Goal: Information Seeking & Learning: Learn about a topic

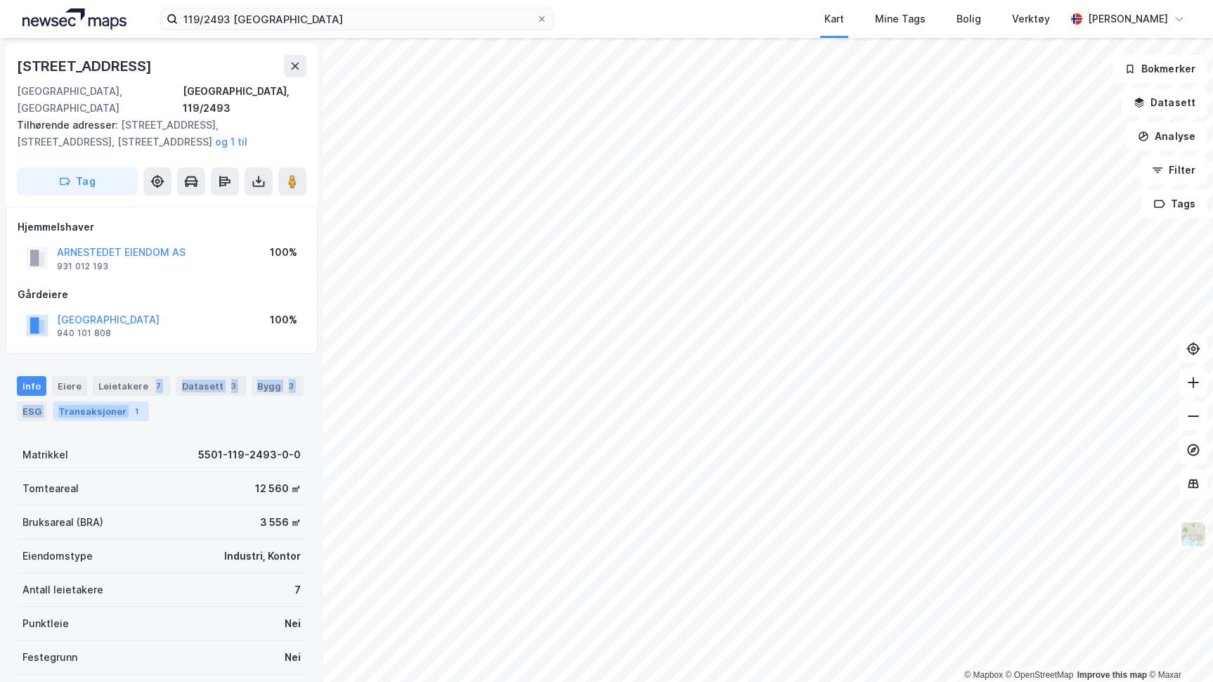
drag, startPoint x: 127, startPoint y: 380, endPoint x: 124, endPoint y: 391, distance: 12.3
click at [124, 391] on div "Info [PERSON_NAME] 7 Datasett 3 Bygg 3 ESG Transaksjoner 1" at bounding box center [162, 398] width 290 height 45
click at [129, 404] on div "1" at bounding box center [136, 411] width 14 height 14
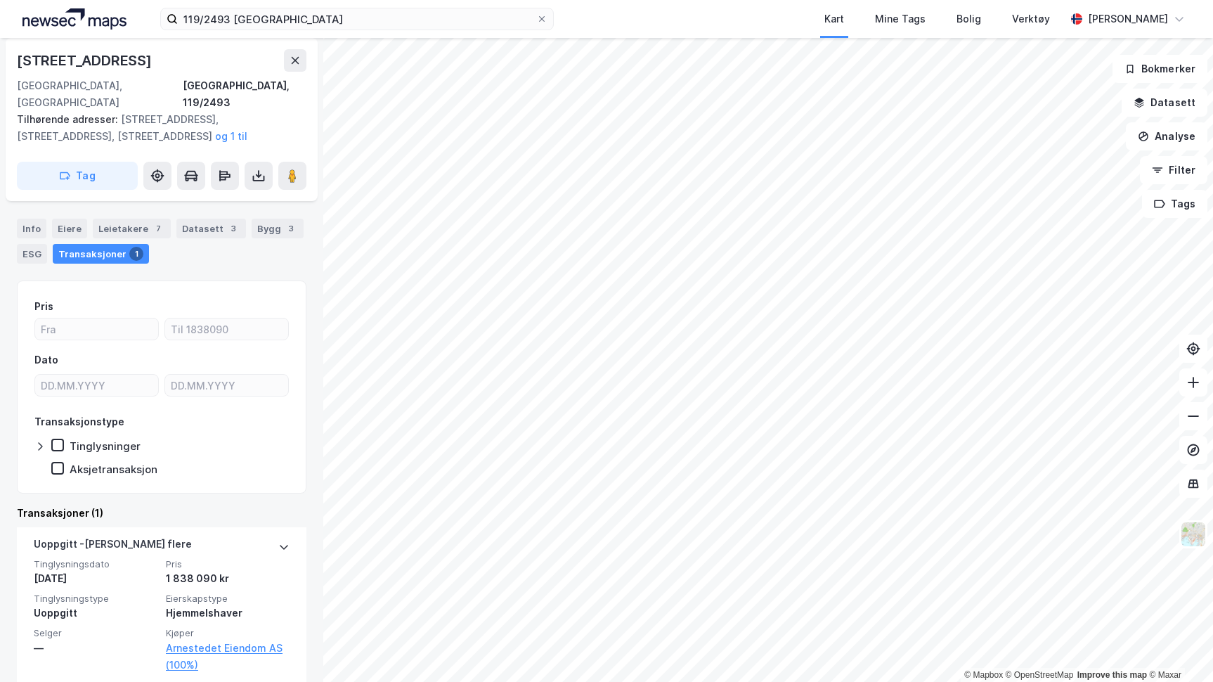
scroll to position [156, 0]
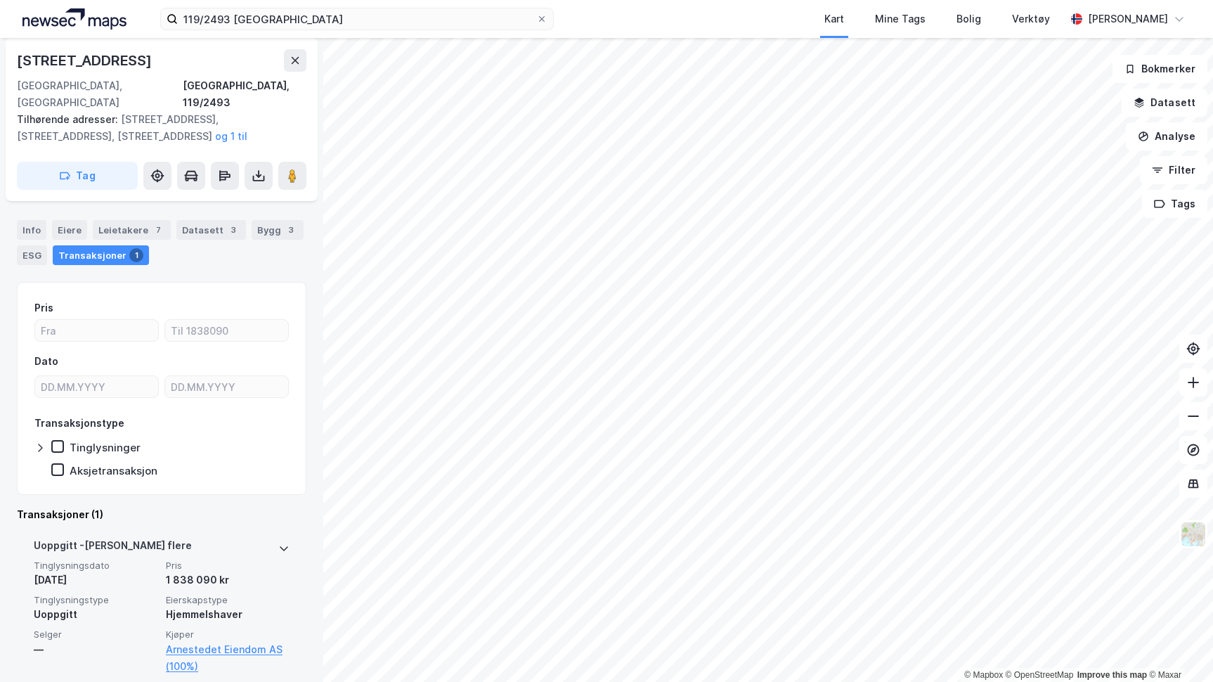
click at [139, 537] on div "Uoppgitt - [PERSON_NAME] flere" at bounding box center [113, 548] width 158 height 22
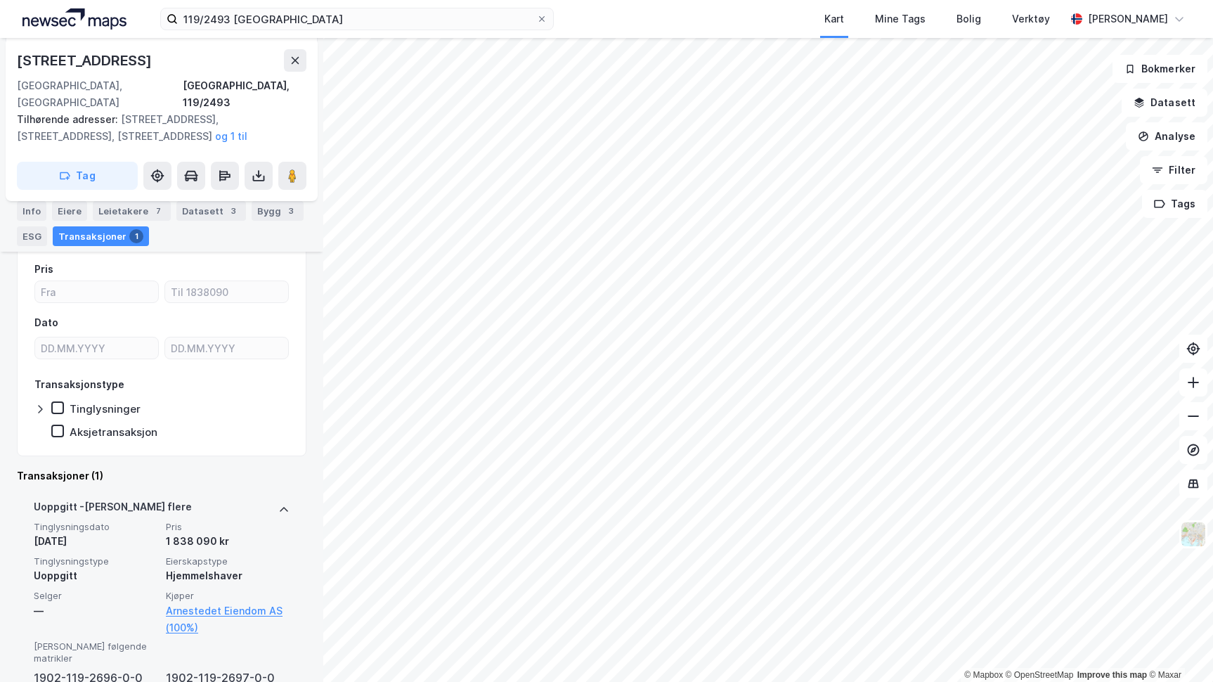
scroll to position [212, 0]
